Goal: Task Accomplishment & Management: Complete application form

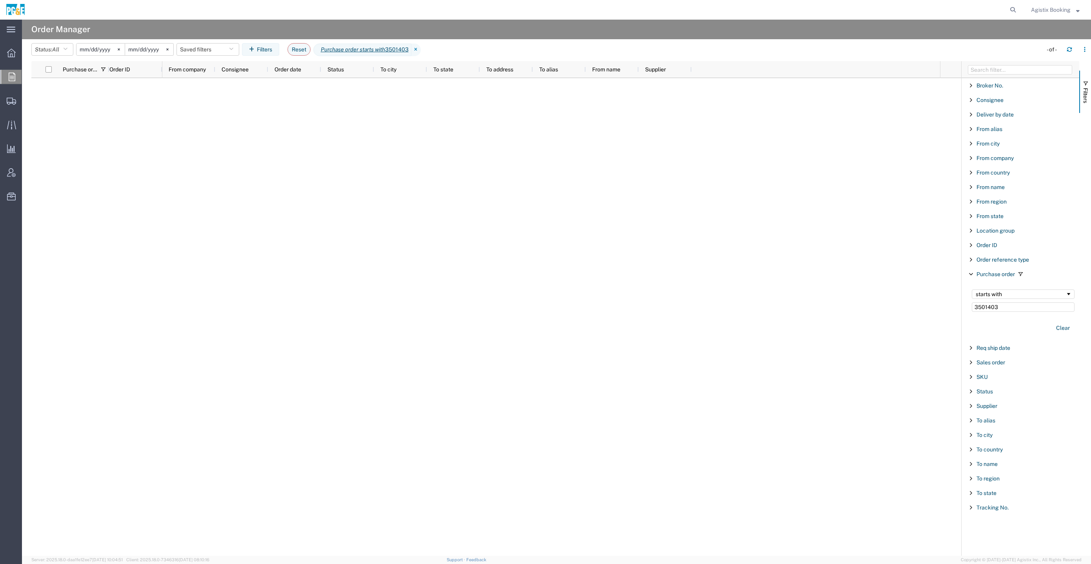
click at [1000, 31] on agx-page-header "Order Manager" at bounding box center [556, 30] width 1069 height 20
click at [1017, 13] on icon at bounding box center [1013, 9] width 11 height 11
click at [1053, 10] on span "Agistix Booking" at bounding box center [1051, 9] width 40 height 9
click at [1044, 56] on link "Logout" at bounding box center [1055, 55] width 60 height 13
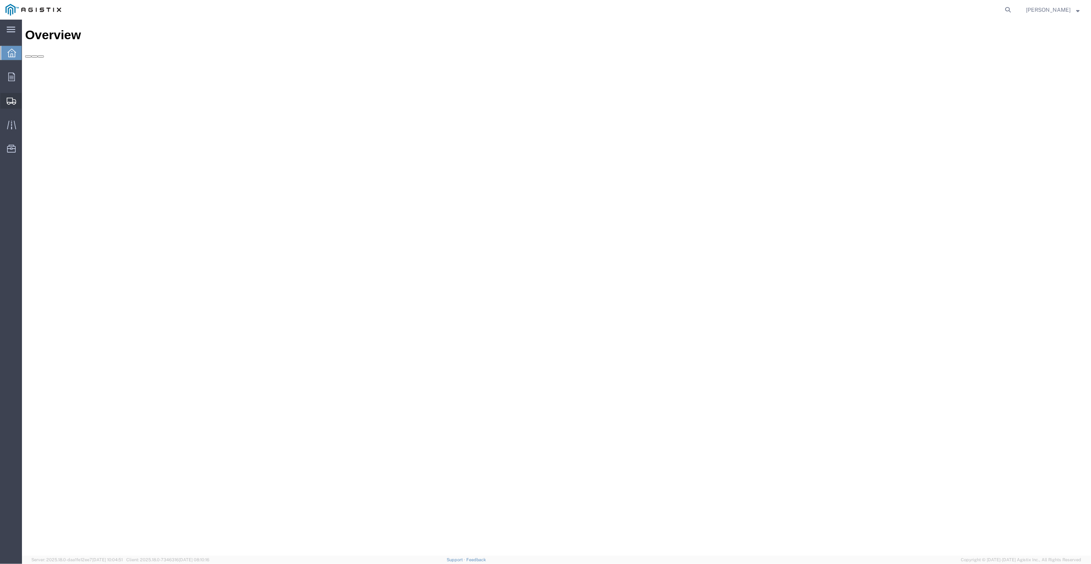
click at [19, 102] on div at bounding box center [11, 101] width 22 height 16
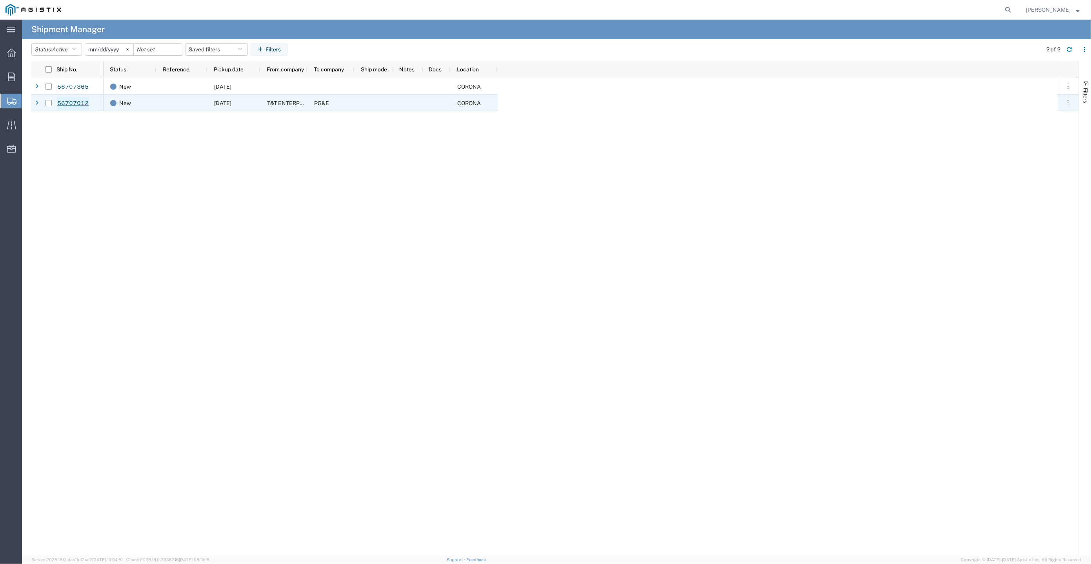
click at [65, 103] on link "56707012" at bounding box center [73, 103] width 32 height 13
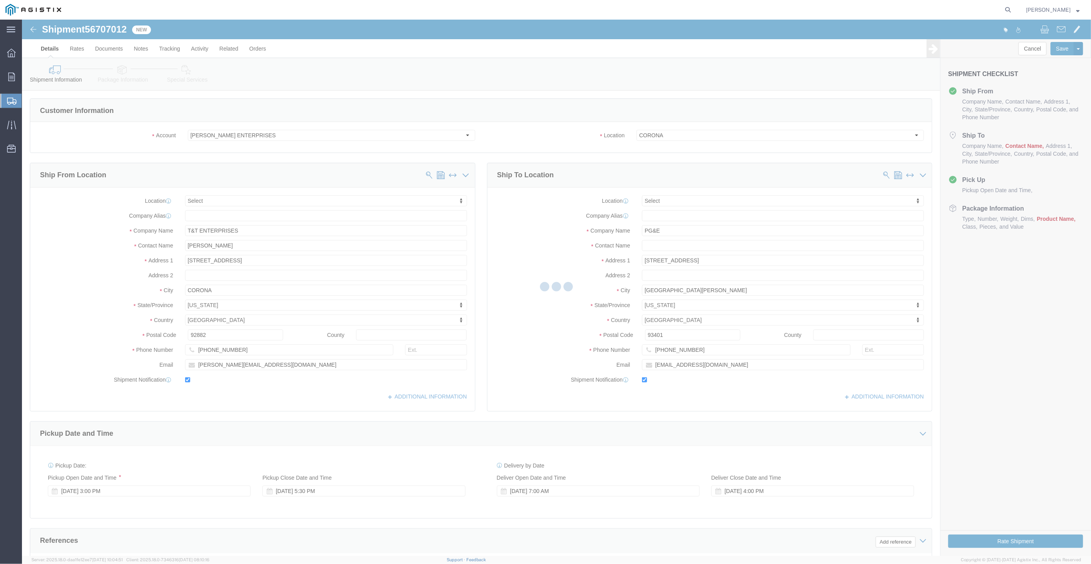
select select
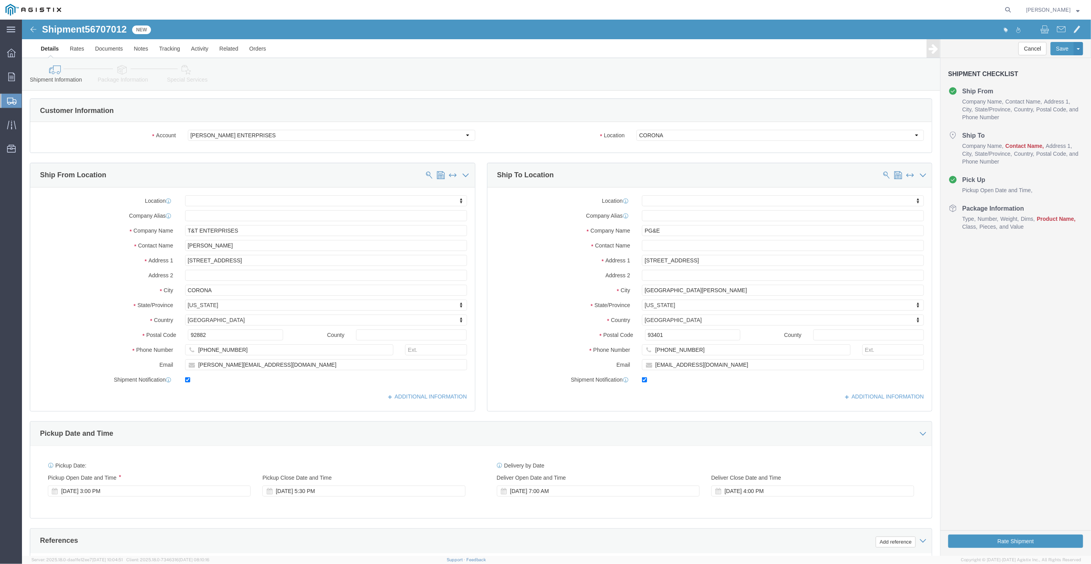
click at [10, 96] on div at bounding box center [11, 101] width 22 height 14
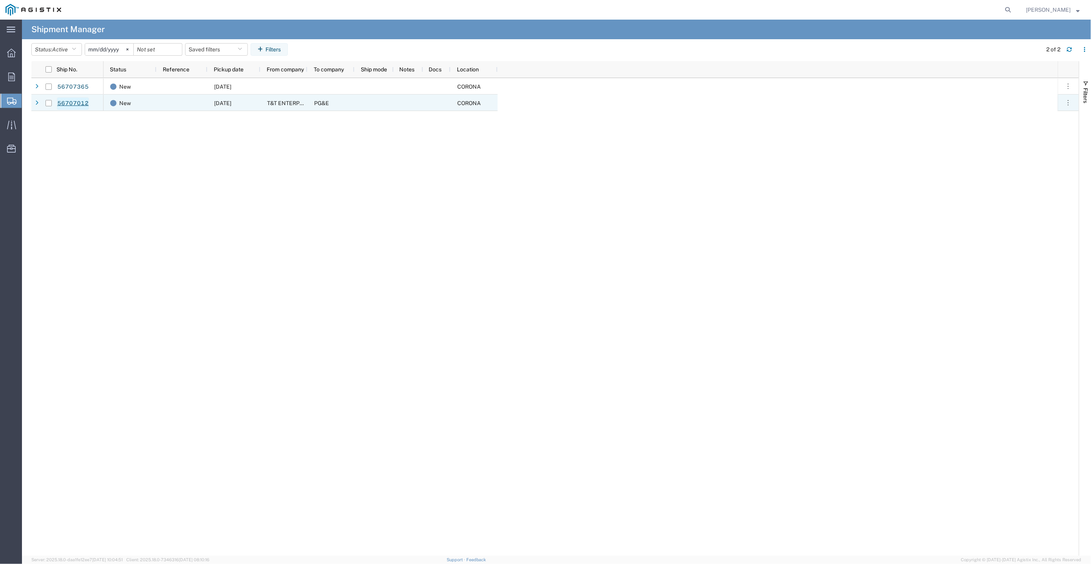
click at [71, 100] on link "56707012" at bounding box center [73, 103] width 32 height 13
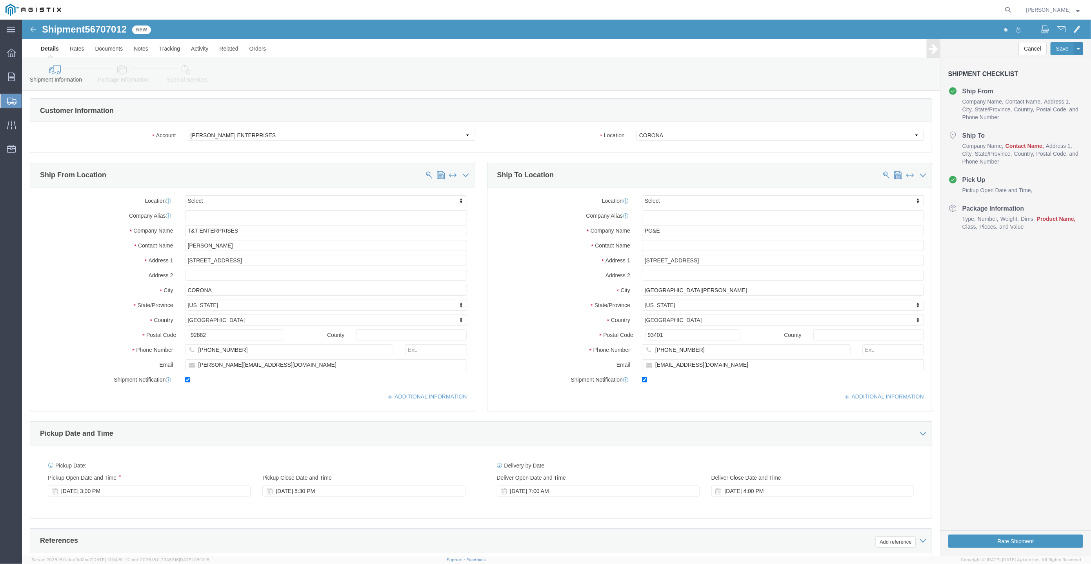
select select
click select "Select PG&E [PERSON_NAME] ENTERPRISES"
click label "Location"
click select "Select CORONA"
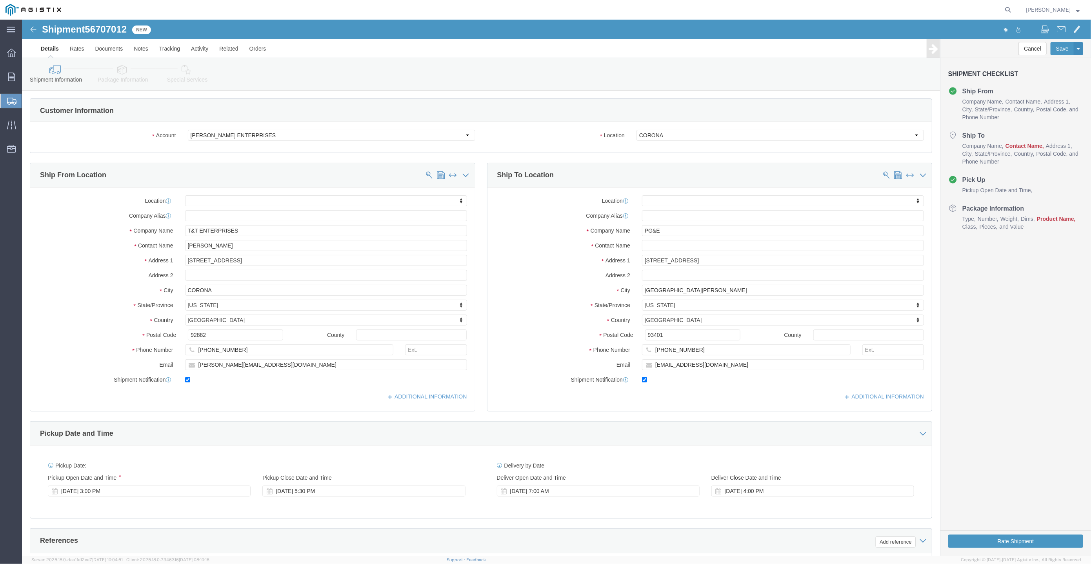
click div "Account Select PG&E [PERSON_NAME] ENTERPRISES Location Select CORONA"
click select "Select PG&E [PERSON_NAME] ENTERPRISES"
select select "9596"
click select "Select PG&E [PERSON_NAME] ENTERPRISES"
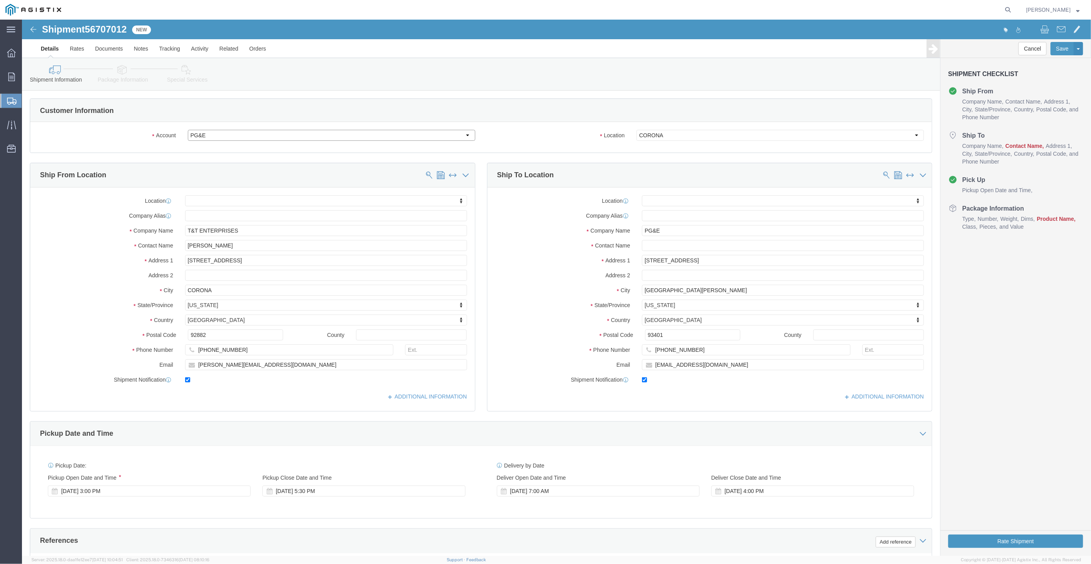
select select
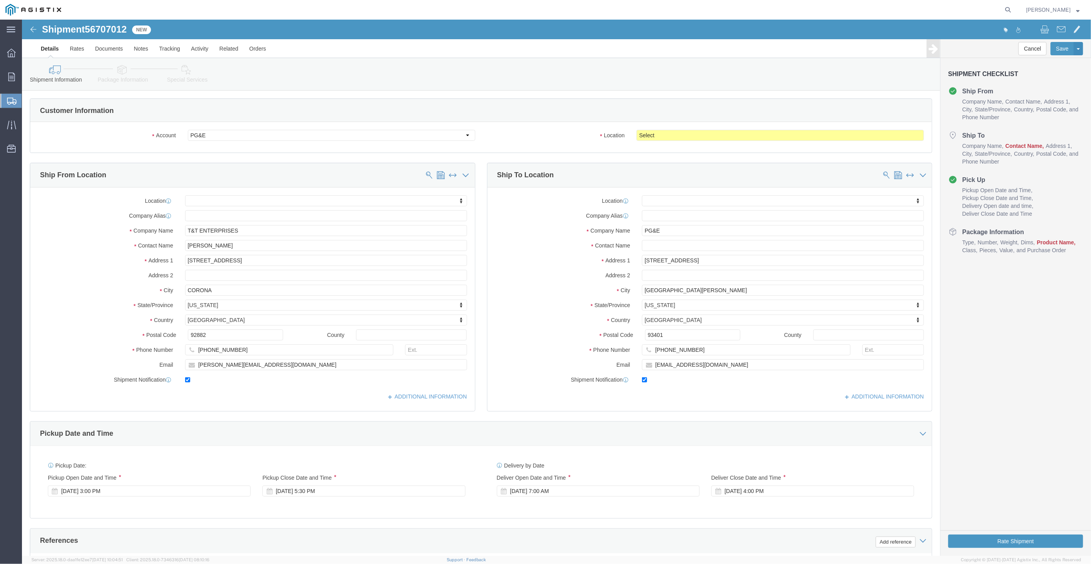
click div "Location Select All Others [GEOGRAPHIC_DATA] [GEOGRAPHIC_DATA] [GEOGRAPHIC_DATA…"
click select "Select All Others [GEOGRAPHIC_DATA] [GEOGRAPHIC_DATA] [GEOGRAPHIC_DATA] [GEOGRA…"
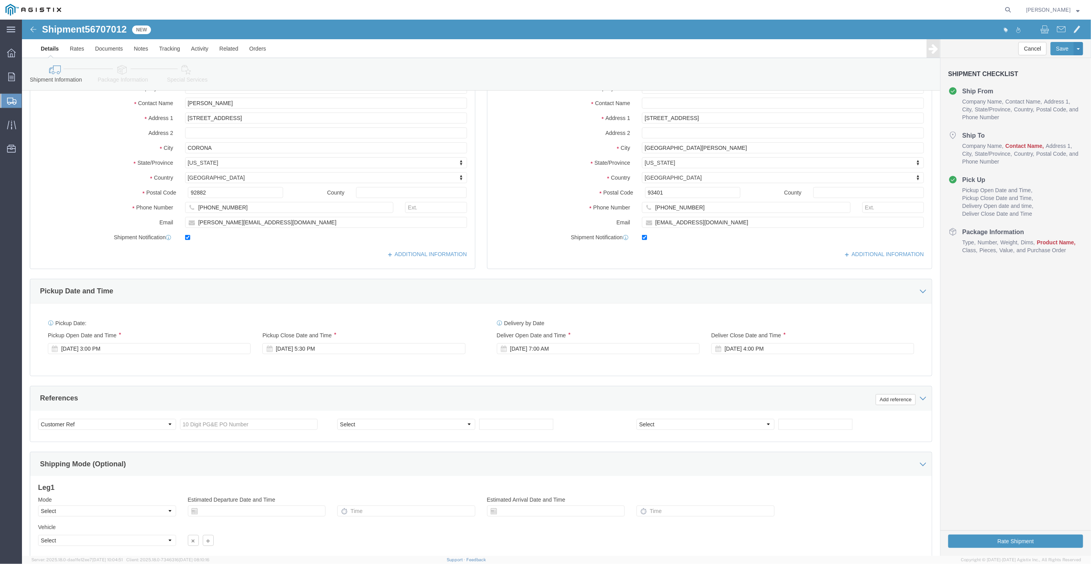
scroll to position [201, 0]
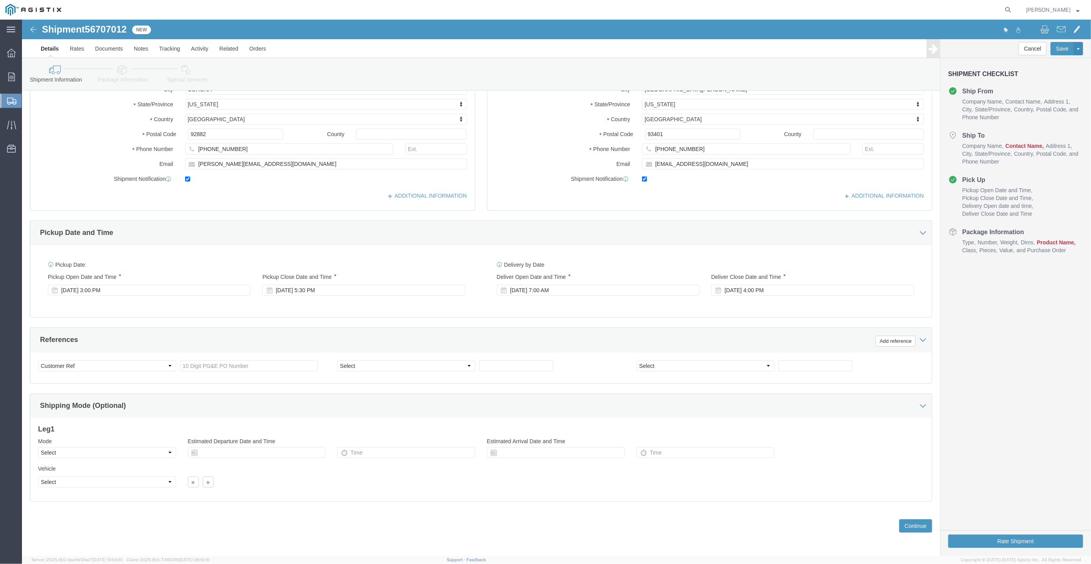
click at [11, 102] on icon at bounding box center [11, 101] width 9 height 7
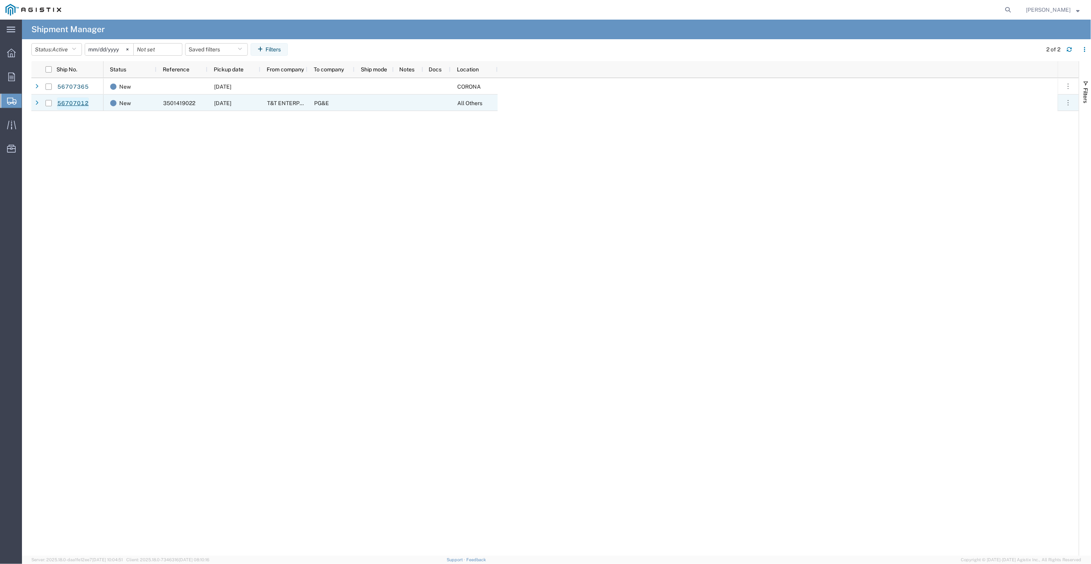
click at [82, 106] on link "56707012" at bounding box center [73, 103] width 32 height 13
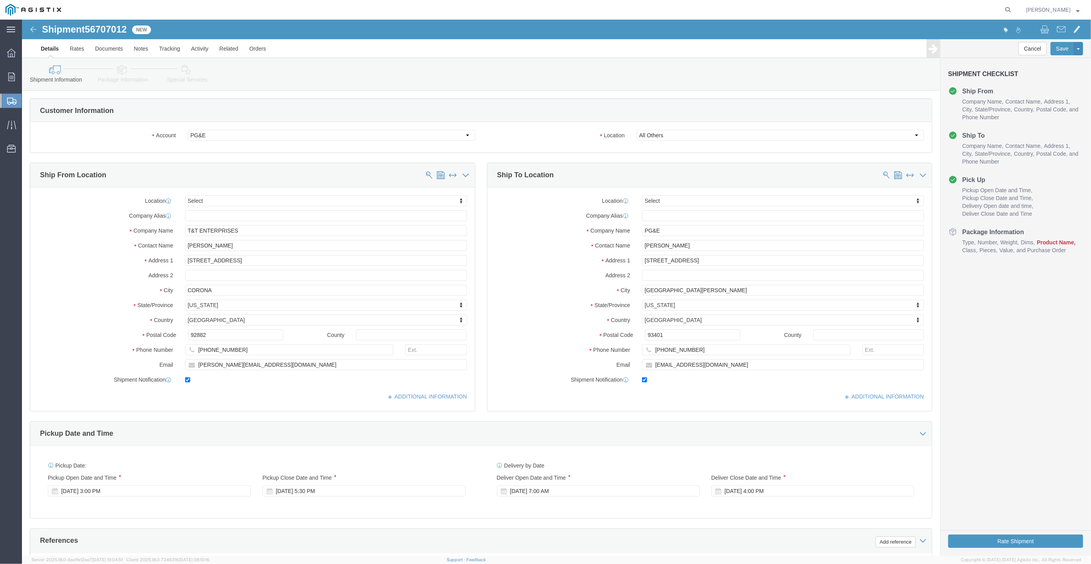
select select
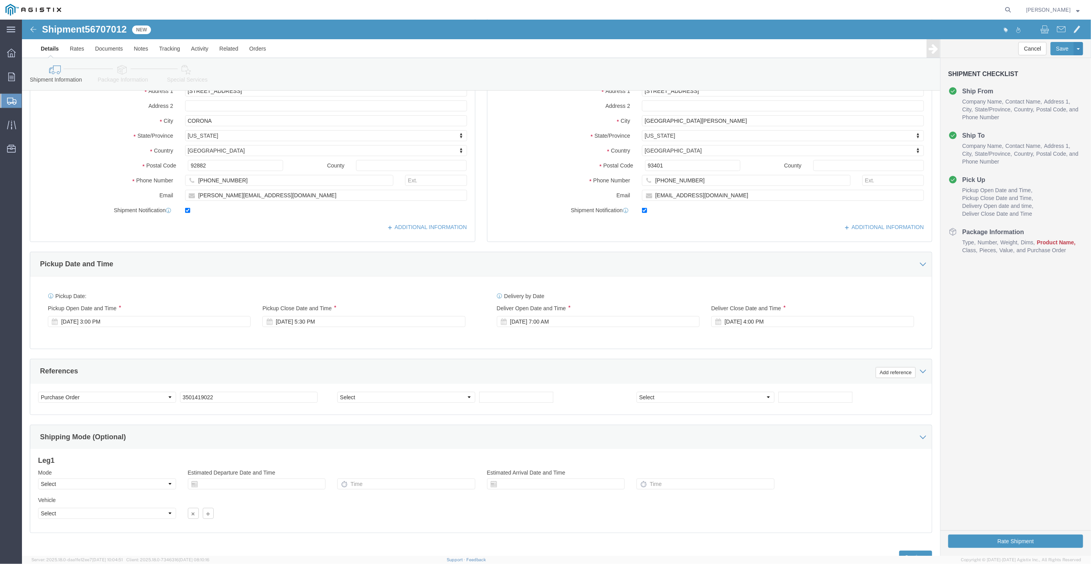
scroll to position [201, 0]
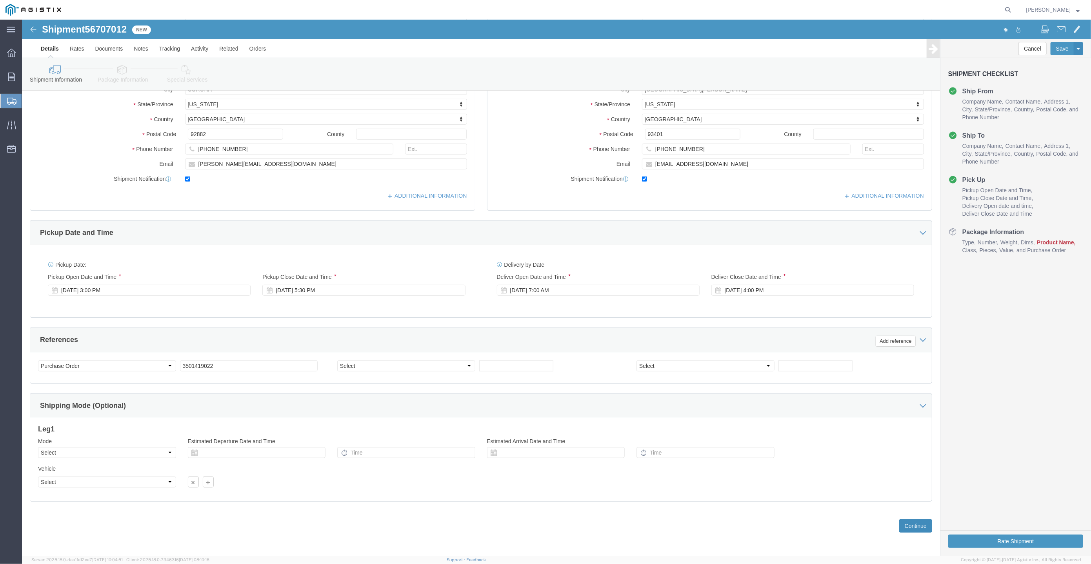
click button "Continue"
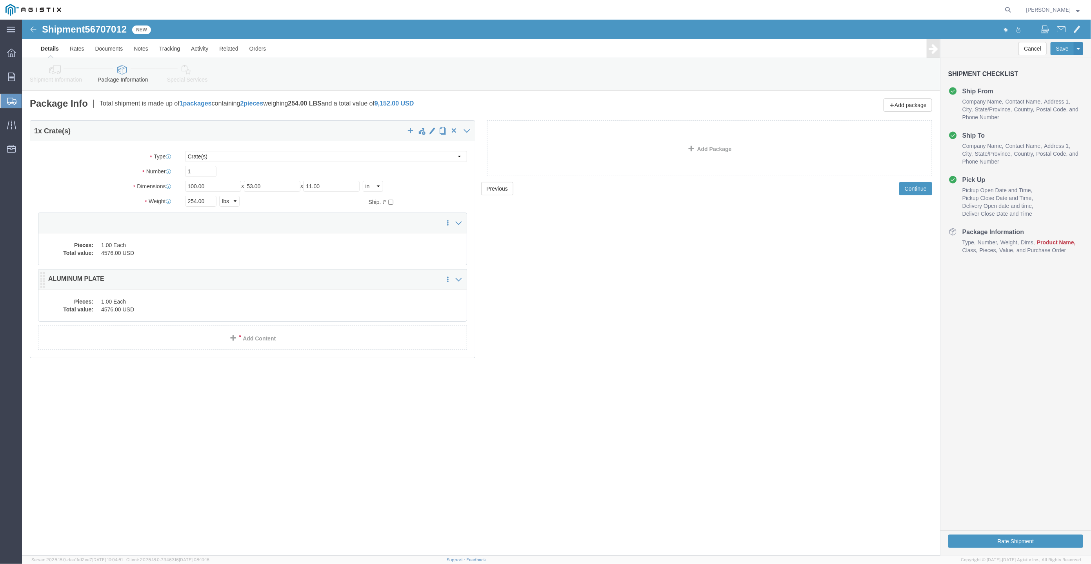
click dd "1.00 Each"
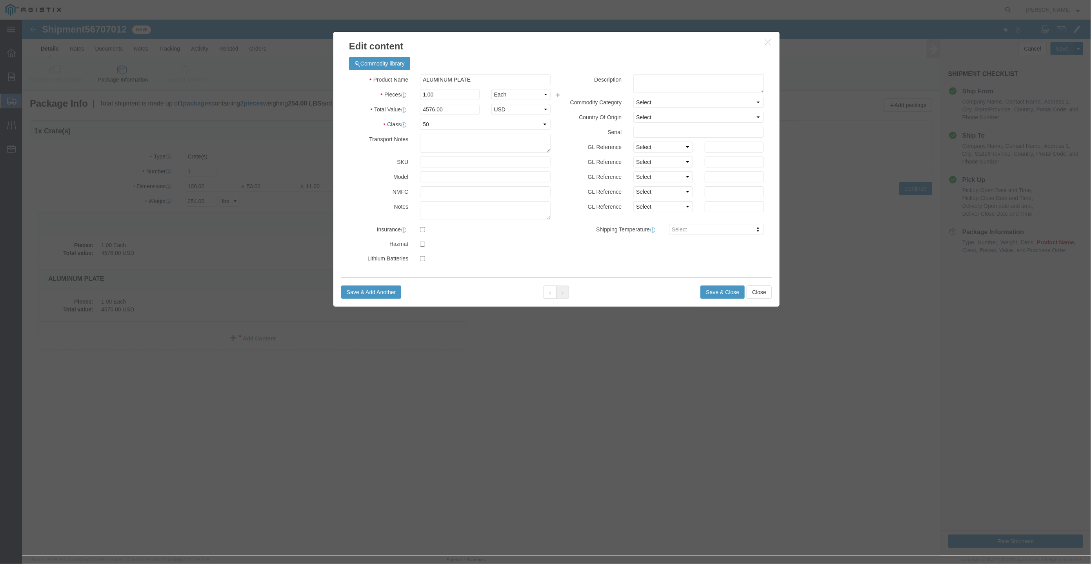
click icon "button"
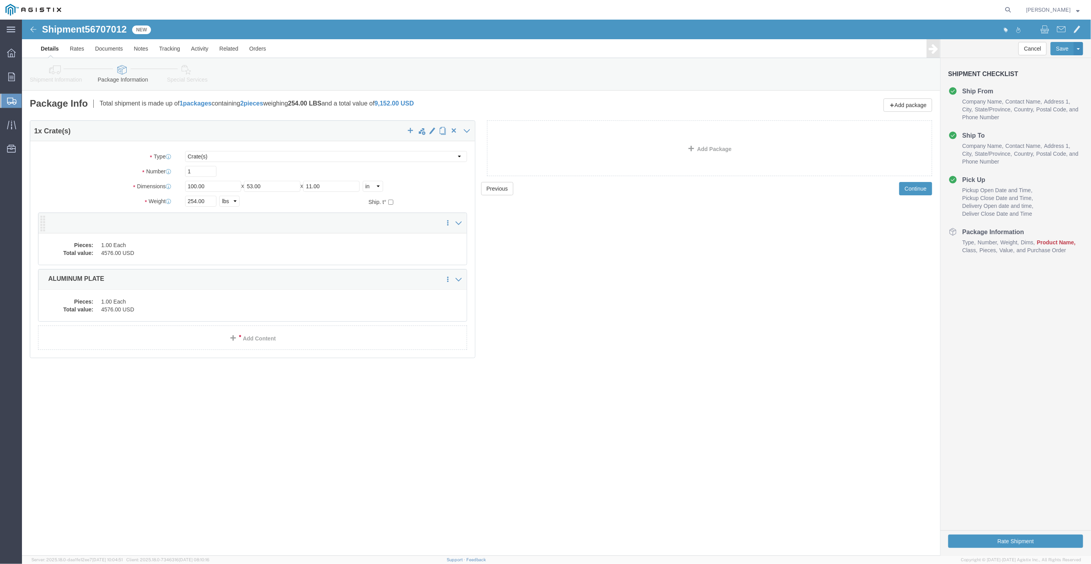
click dd "1.00 Each"
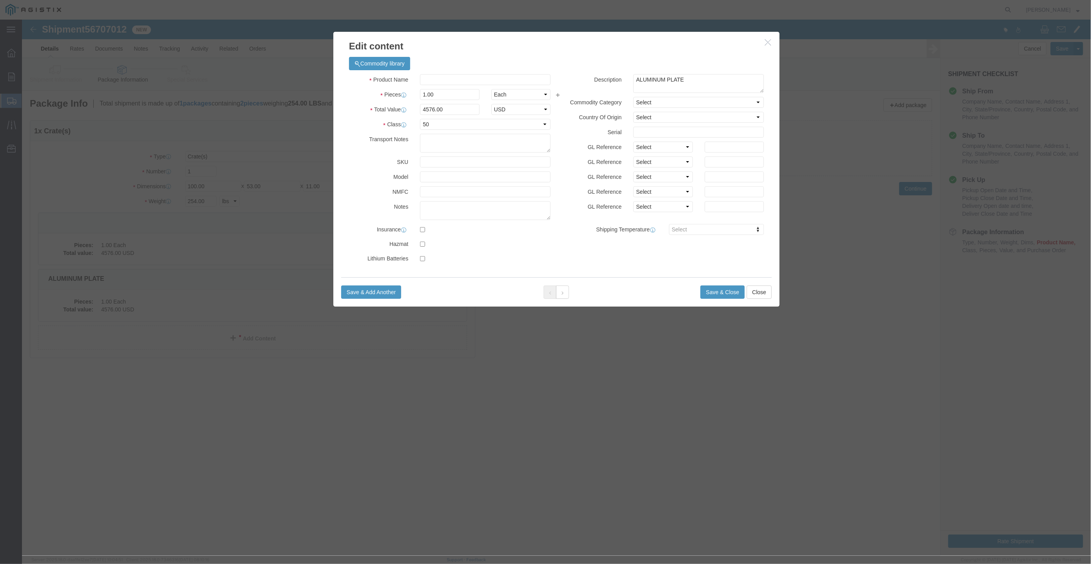
click button "button"
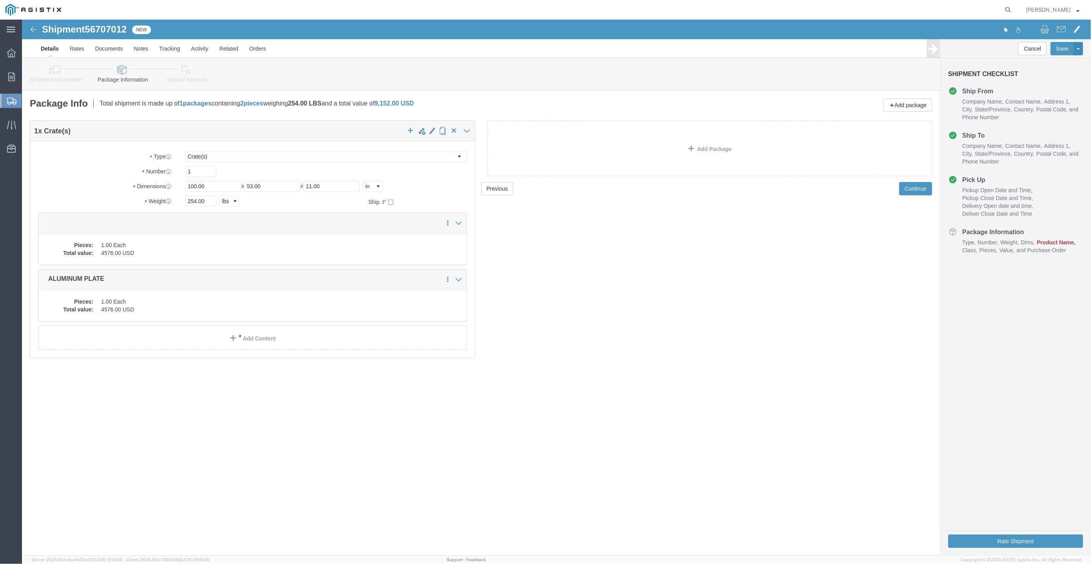
click link "Details"
